Goal: Task Accomplishment & Management: Manage account settings

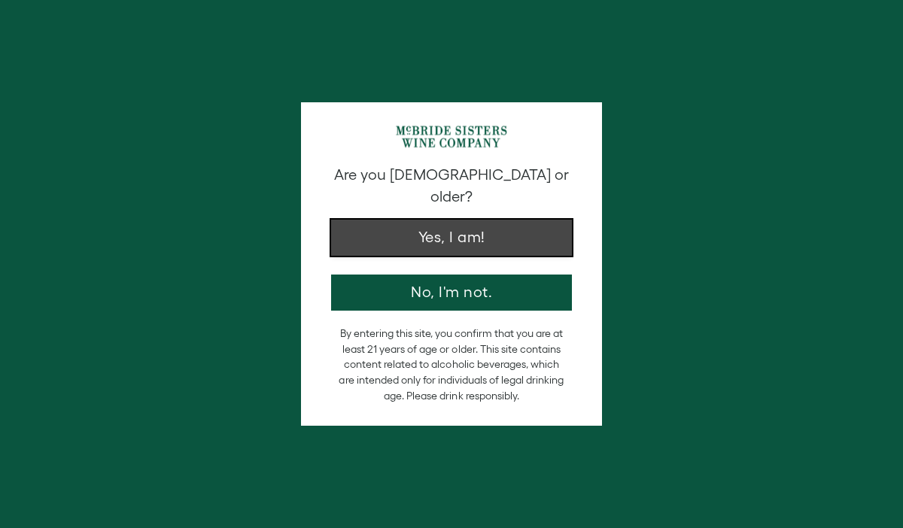
click at [467, 229] on button "Yes, I am!" at bounding box center [451, 238] width 241 height 36
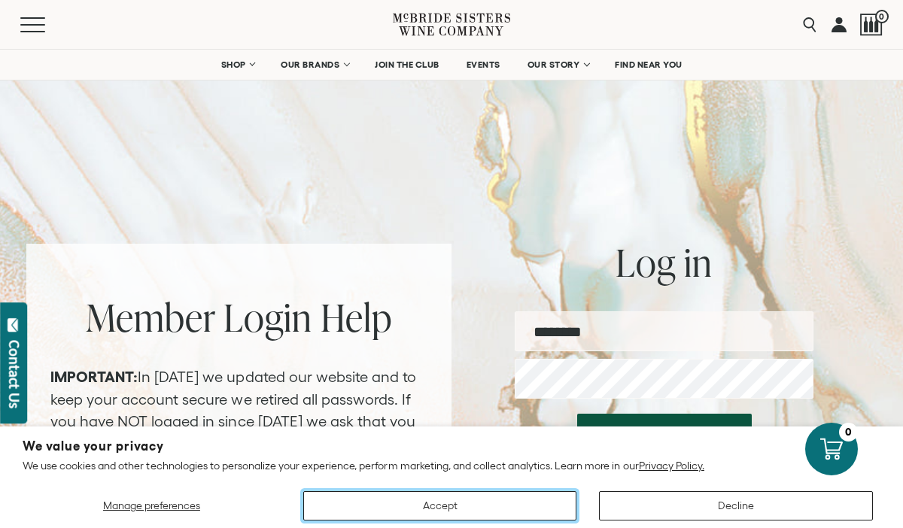
click at [515, 500] on button "Accept" at bounding box center [440, 505] width 274 height 29
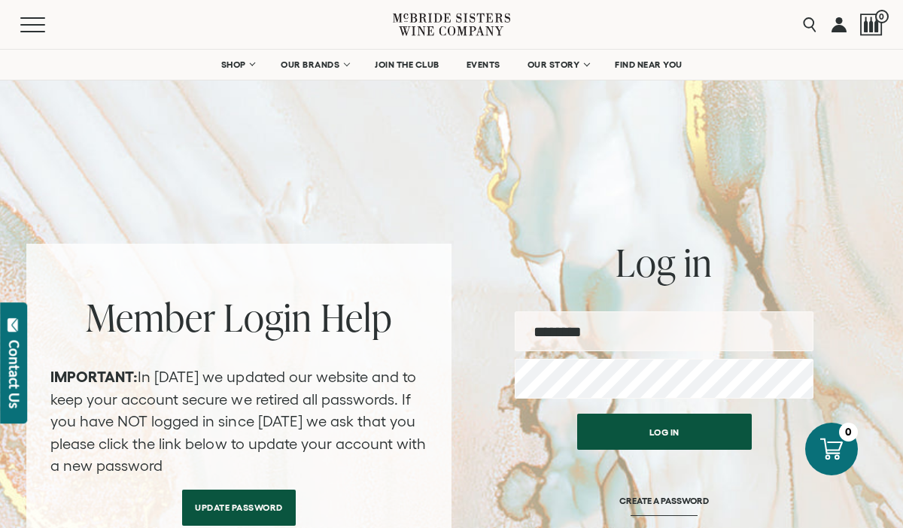
type input "**********"
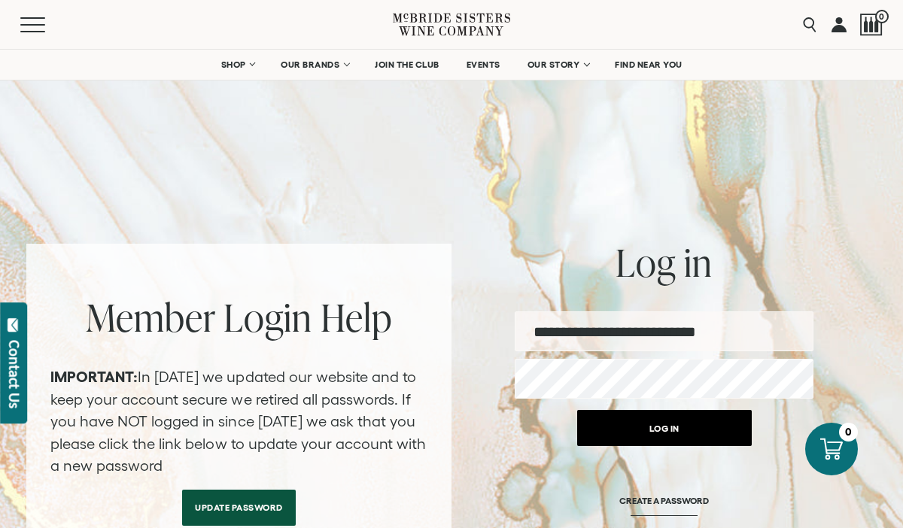
click at [671, 434] on button "Log in" at bounding box center [664, 428] width 175 height 36
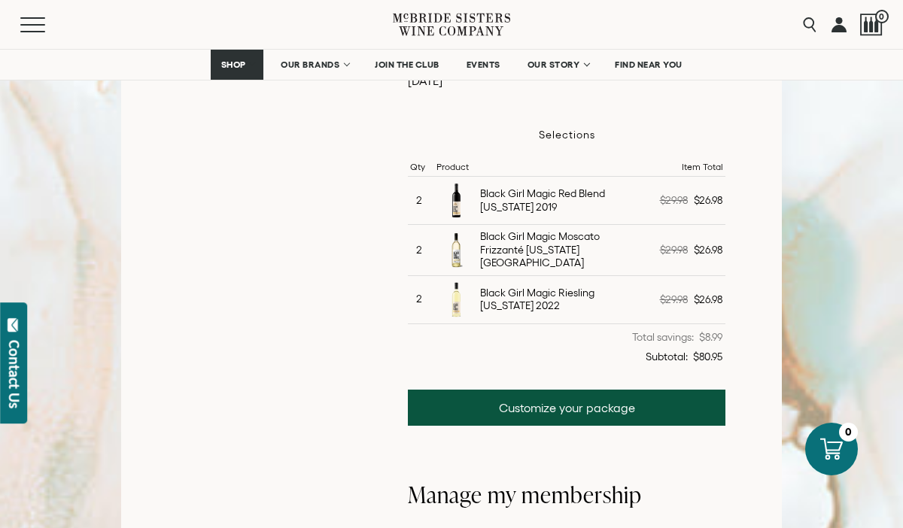
scroll to position [442, 0]
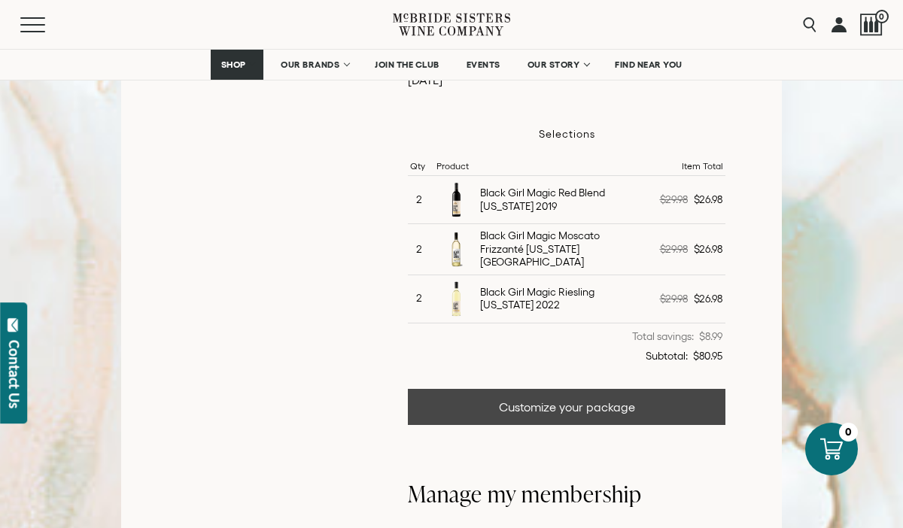
click at [550, 410] on link "Customize your package" at bounding box center [566, 407] width 317 height 36
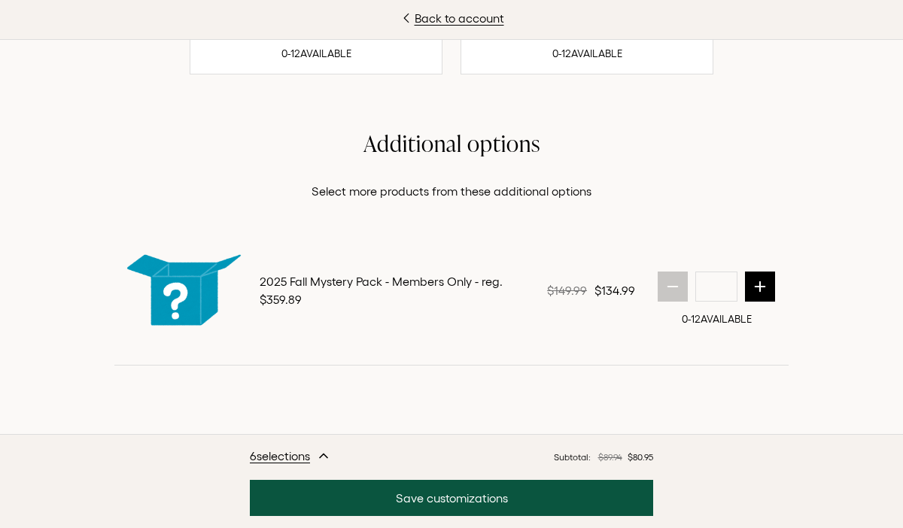
scroll to position [1949, 0]
click at [758, 291] on icon "next quantity" at bounding box center [760, 286] width 10 height 10
type input "*"
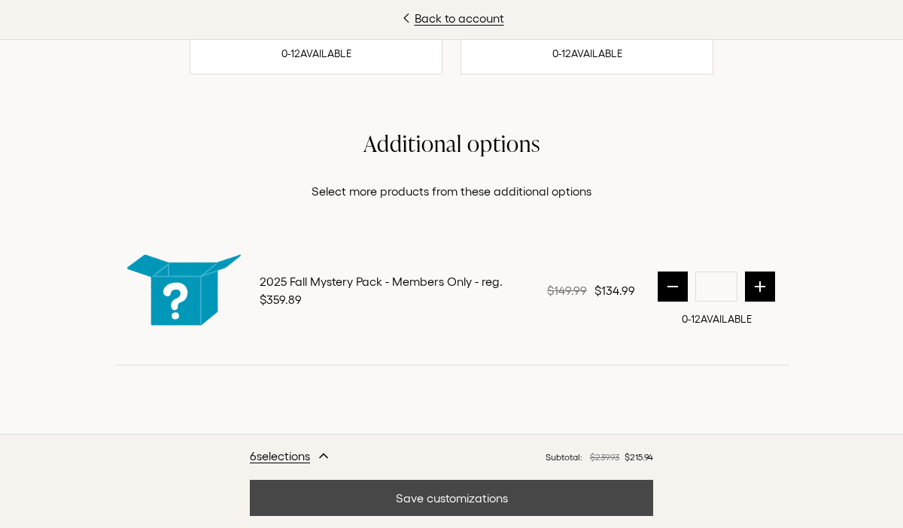
click at [474, 502] on button "Save customizations" at bounding box center [451, 498] width 403 height 36
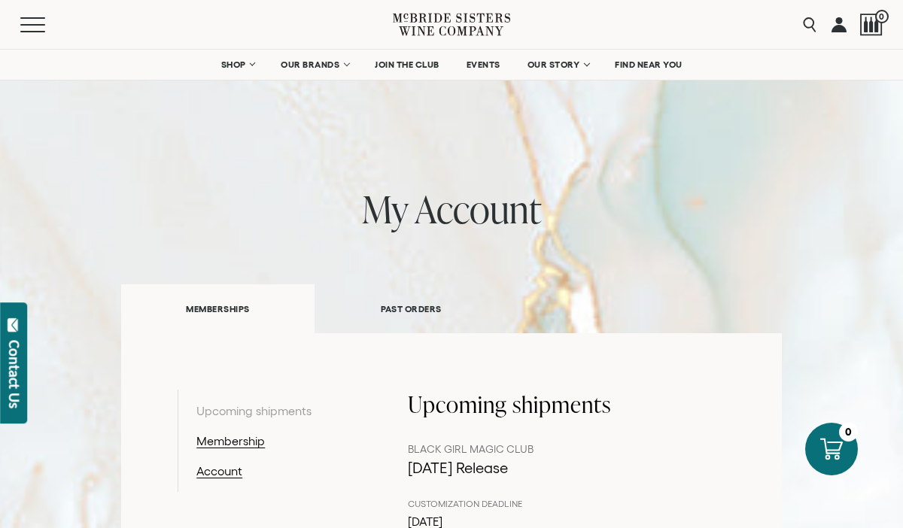
click at [840, 22] on link at bounding box center [838, 24] width 15 height 49
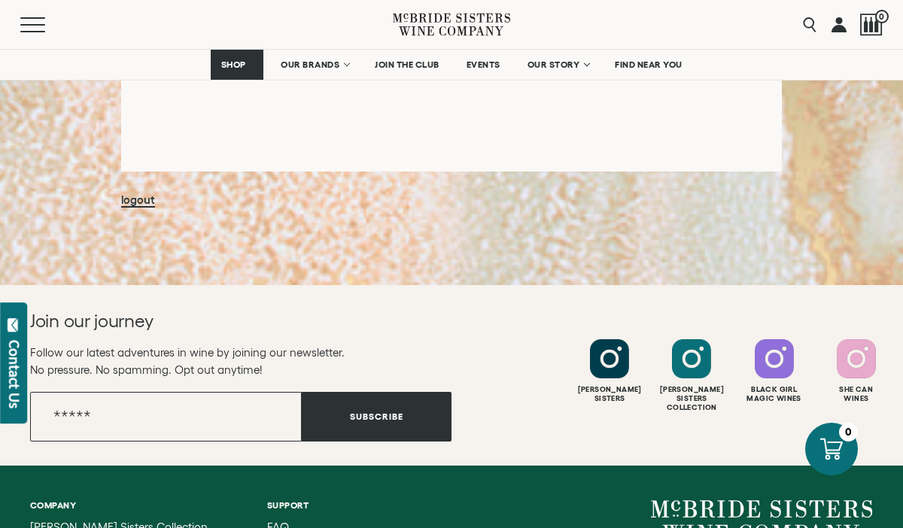
scroll to position [1539, 0]
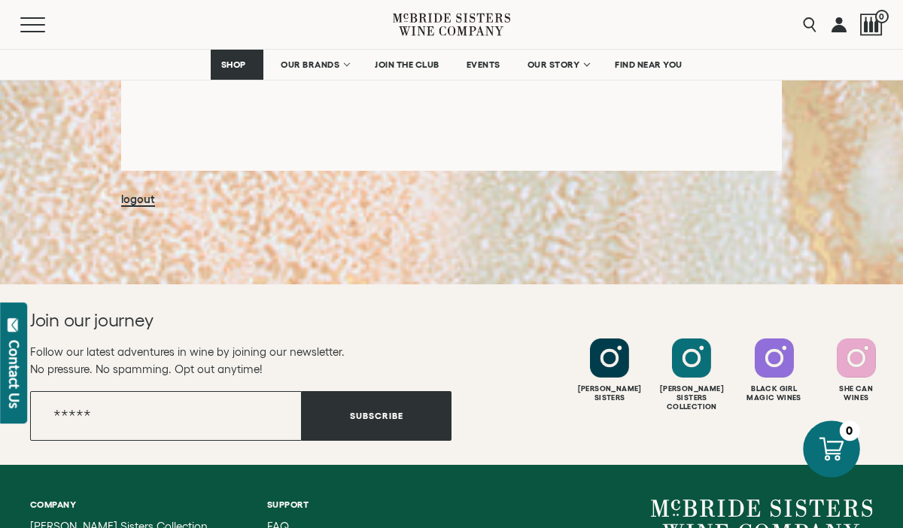
click at [834, 451] on icon at bounding box center [831, 449] width 24 height 24
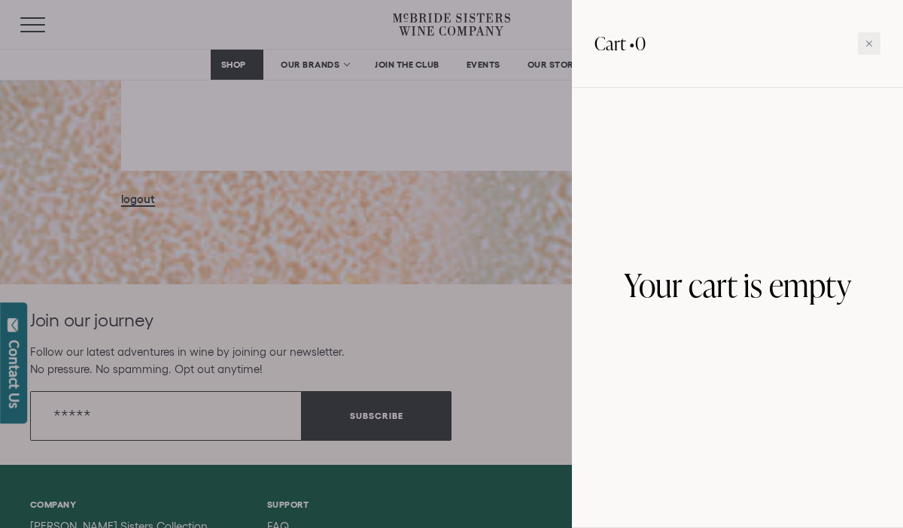
click at [536, 212] on div at bounding box center [451, 264] width 903 height 528
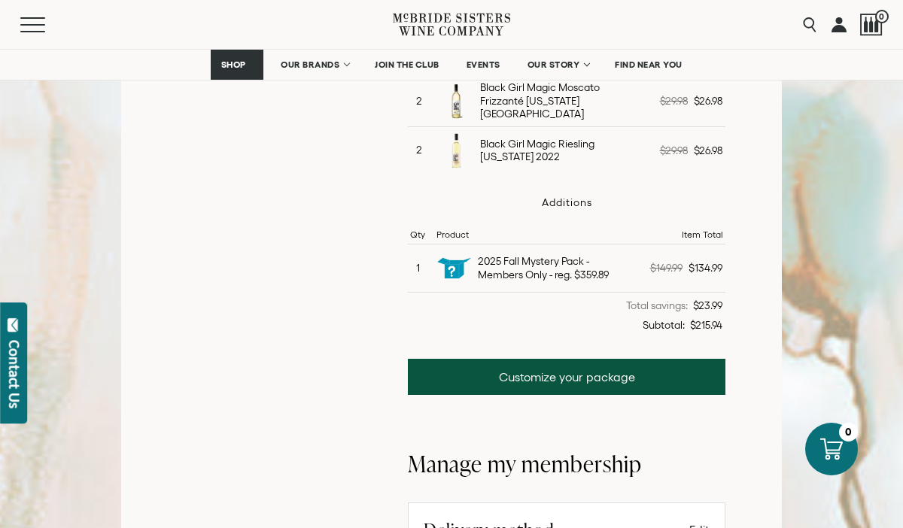
scroll to position [593, 0]
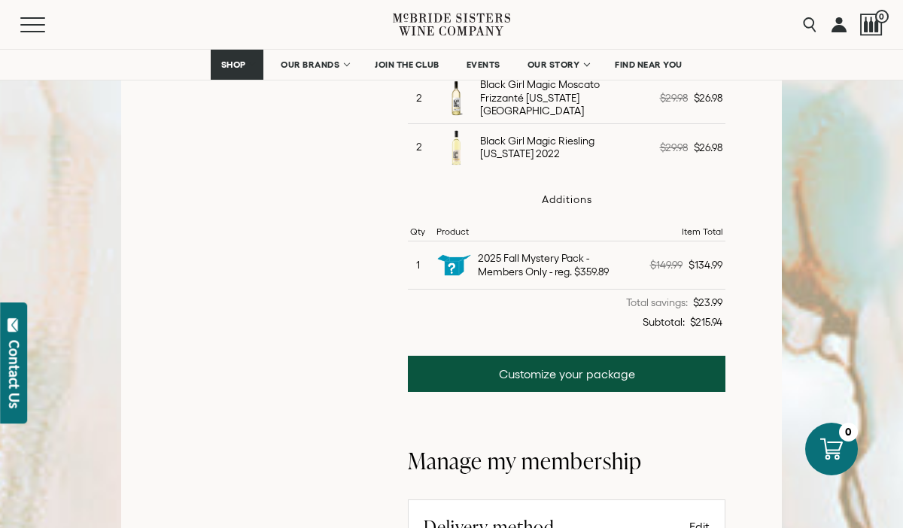
click at [840, 25] on link at bounding box center [838, 24] width 15 height 49
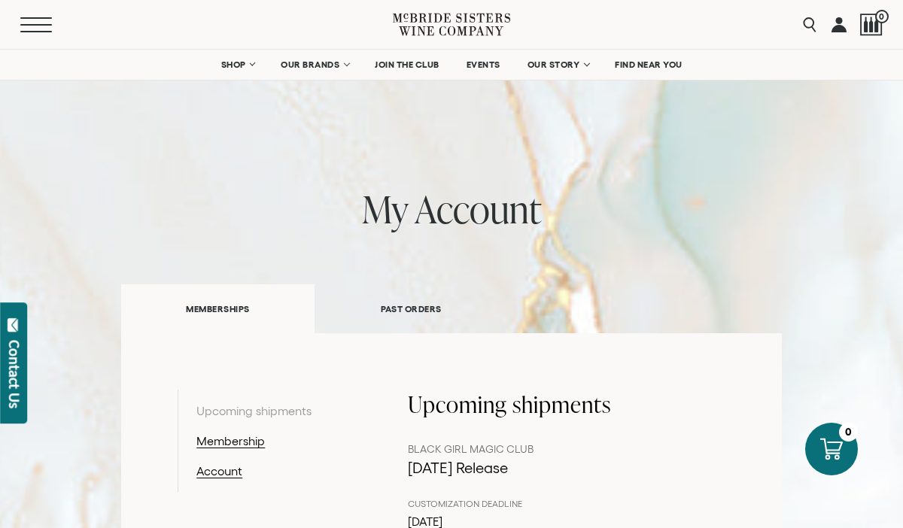
click at [41, 24] on span "Mobile Menu Trigger" at bounding box center [36, 25] width 32 height 2
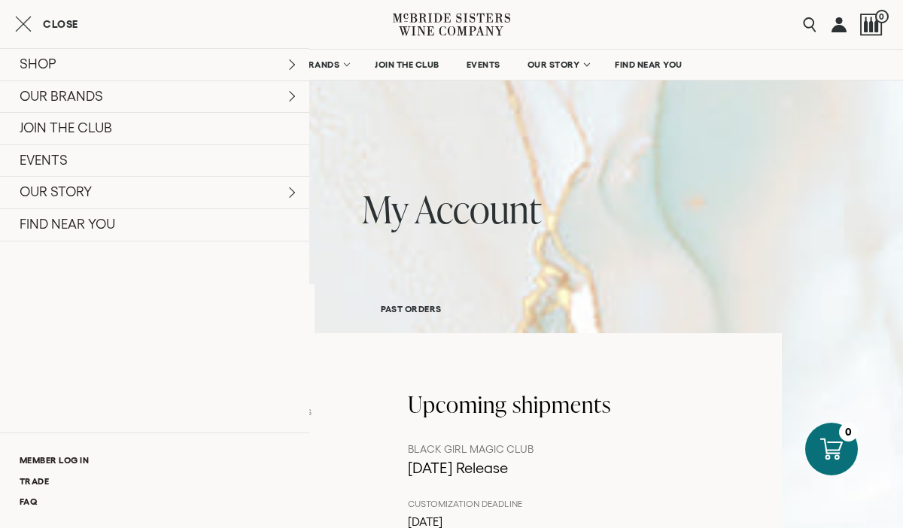
click at [51, 22] on span "Close" at bounding box center [60, 24] width 35 height 11
